Goal: Task Accomplishment & Management: Manage account settings

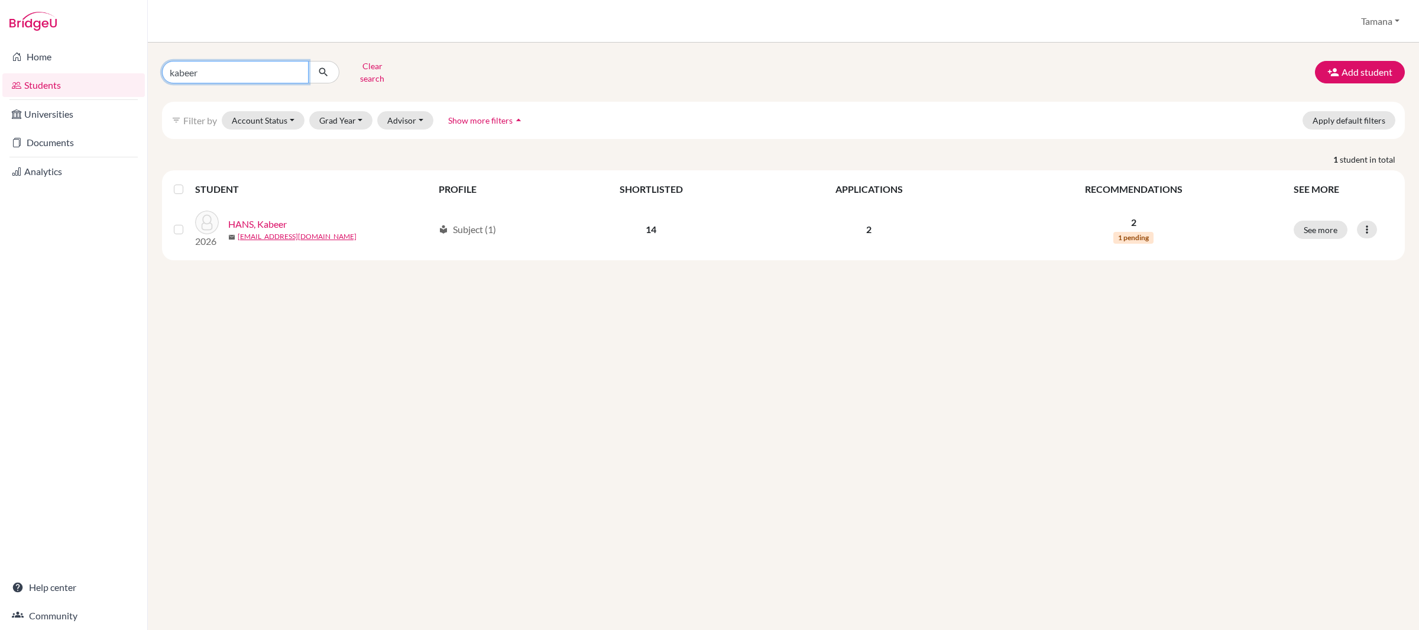
click at [296, 69] on input "kabeer" at bounding box center [235, 72] width 147 height 22
click at [242, 65] on input "Find student by name..." at bounding box center [235, 72] width 147 height 22
type input "jingyun"
click button "submit" at bounding box center [323, 72] width 31 height 22
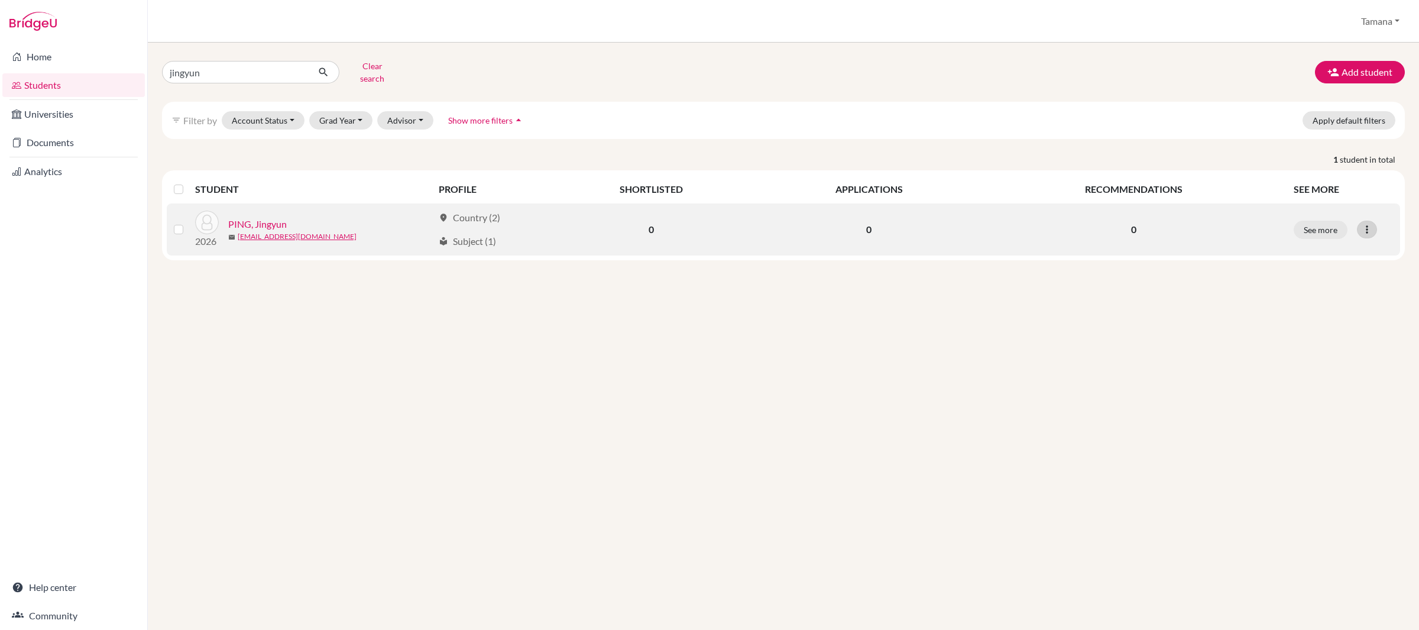
click at [1368, 223] on icon at bounding box center [1367, 229] width 12 height 12
click at [1333, 283] on button "Reset Password" at bounding box center [1315, 292] width 93 height 19
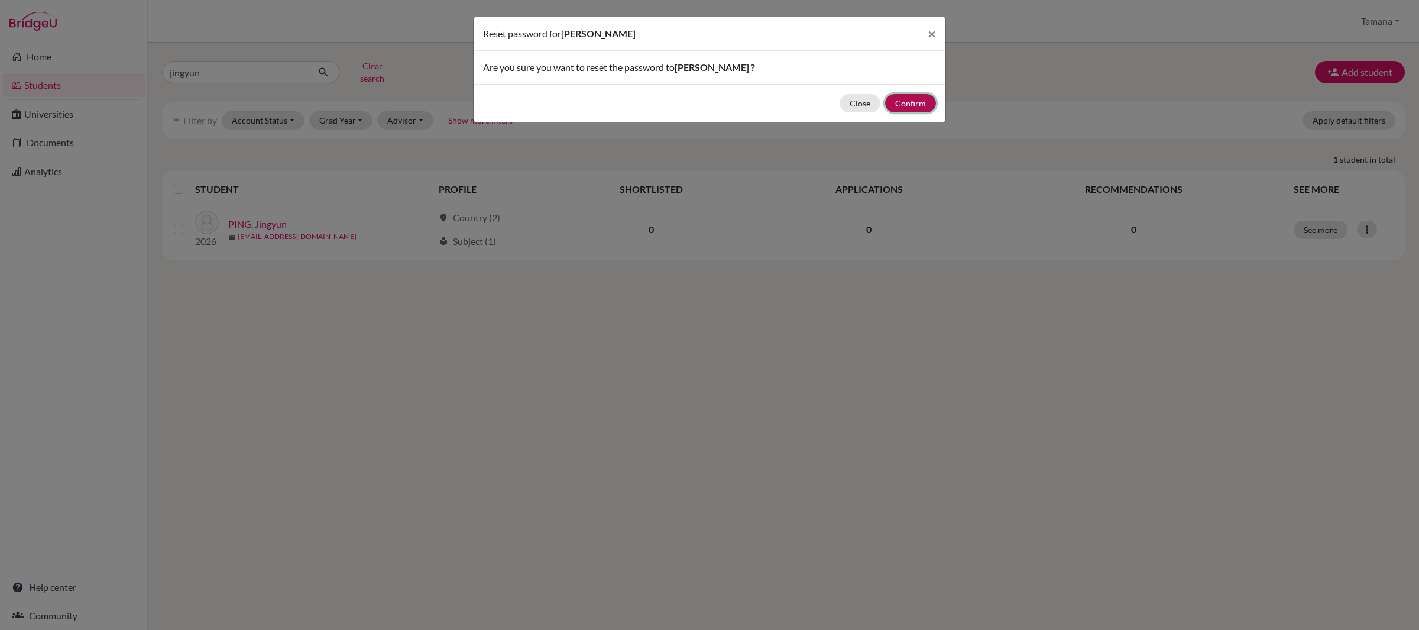
click at [912, 108] on button "Confirm" at bounding box center [910, 103] width 51 height 18
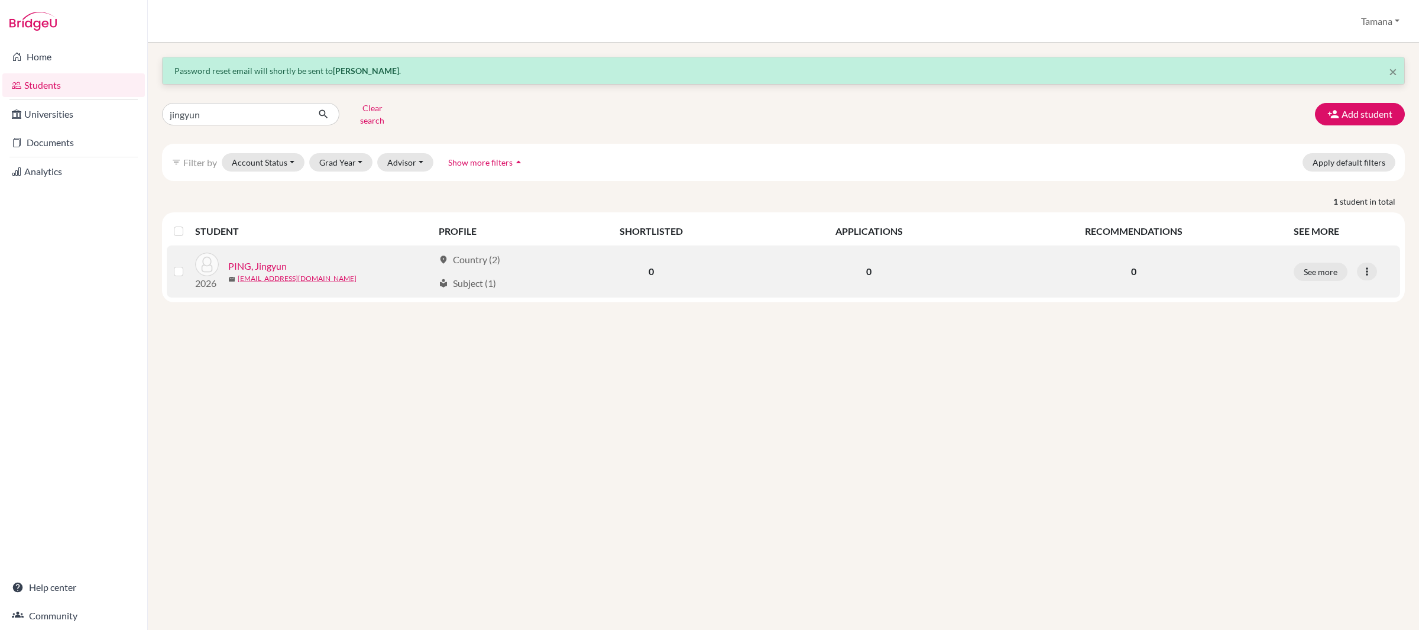
click at [268, 260] on link "PING, Jingyun" at bounding box center [257, 266] width 59 height 14
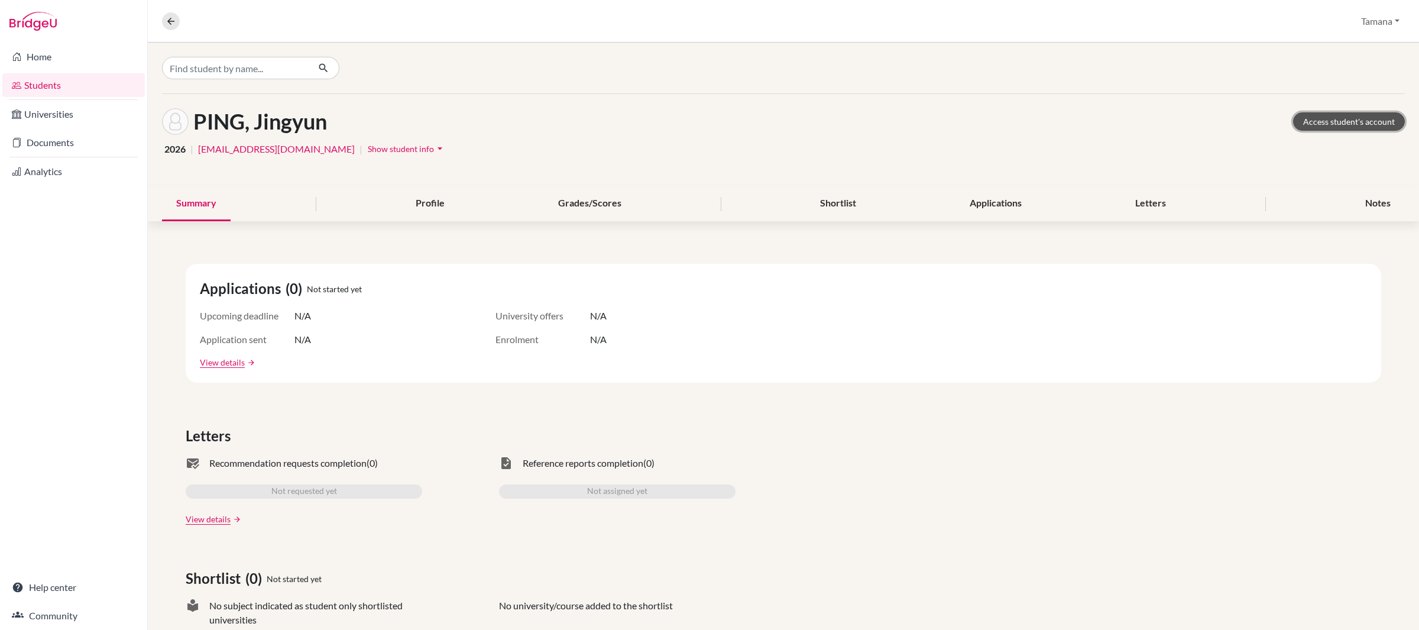
click at [1328, 124] on link "Access student's account" at bounding box center [1349, 121] width 112 height 18
